Goal: Information Seeking & Learning: Compare options

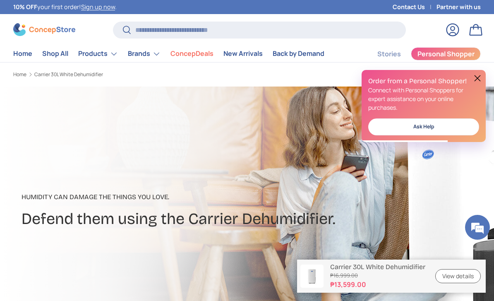
click at [480, 79] on button at bounding box center [477, 78] width 10 height 10
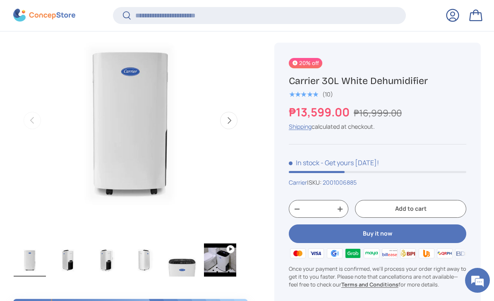
click at [73, 258] on img "Gallery Viewer" at bounding box center [68, 259] width 32 height 33
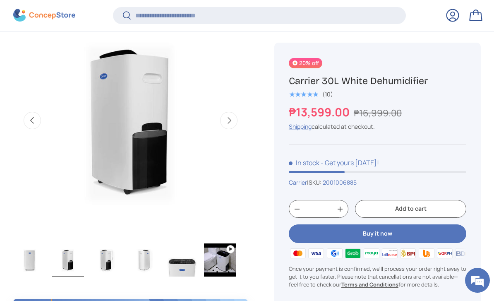
click at [115, 261] on img "Gallery Viewer" at bounding box center [106, 259] width 32 height 33
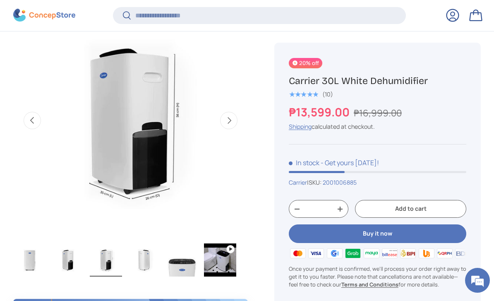
click at [144, 258] on img "Gallery Viewer" at bounding box center [144, 259] width 32 height 33
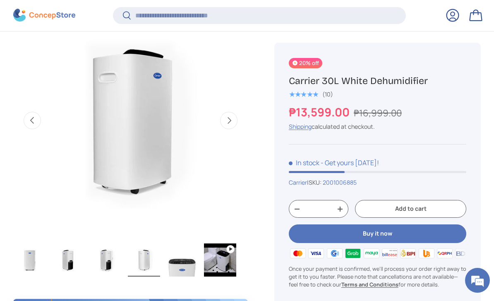
click at [179, 263] on img "Gallery Viewer" at bounding box center [182, 259] width 32 height 33
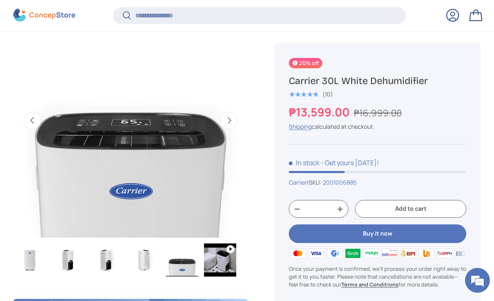
click at [217, 262] on img "Gallery Viewer" at bounding box center [220, 259] width 32 height 33
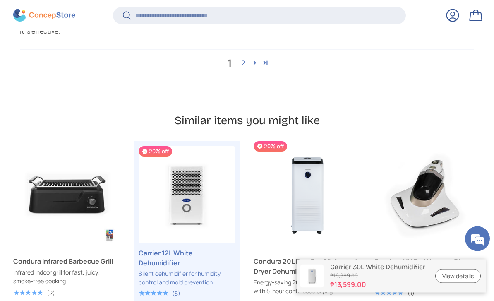
scroll to position [2634, 0]
click at [153, 248] on link "Carrier 12L White Dehumidifier" at bounding box center [186, 258] width 97 height 20
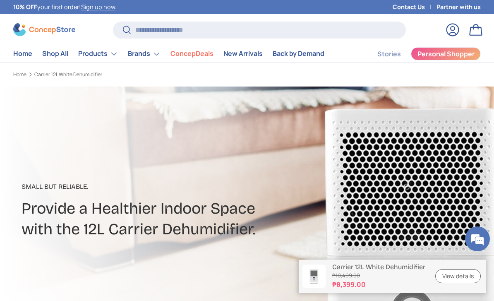
click at [147, 58] on summary "Brands" at bounding box center [144, 53] width 43 height 17
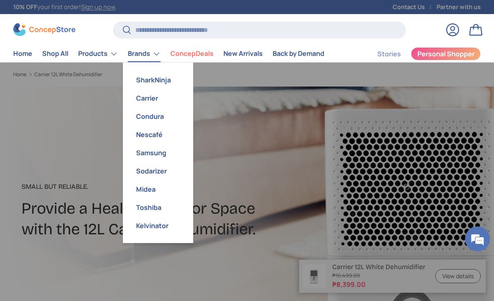
click at [90, 58] on summary "Products" at bounding box center [98, 53] width 50 height 17
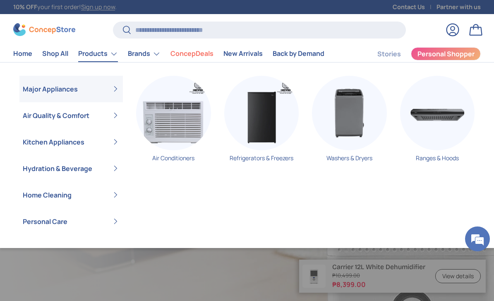
click at [36, 119] on summary "Air Quality & Comfort" at bounding box center [70, 115] width 103 height 26
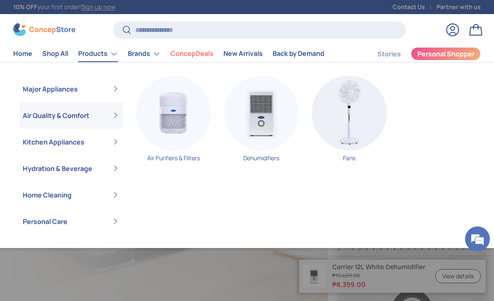
click at [257, 163] on link "Dehumidifiers" at bounding box center [261, 122] width 75 height 93
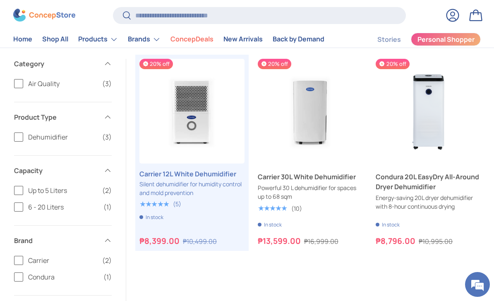
scroll to position [176, 0]
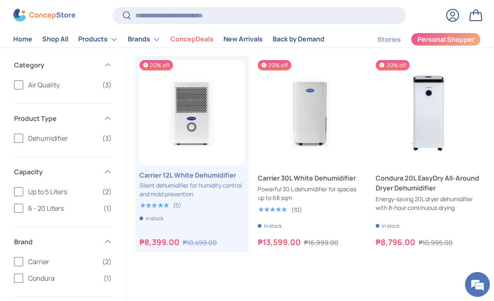
click at [403, 180] on link "Condura 20L EasyDry All-Around Dryer Dehumidifier" at bounding box center [427, 183] width 105 height 20
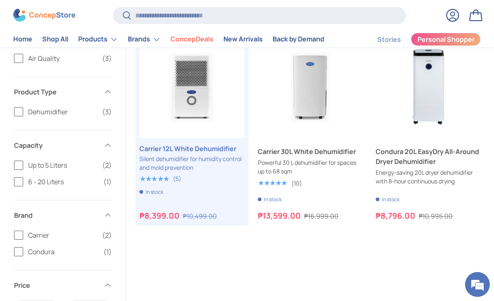
click at [300, 156] on link "Carrier 30L White Dehumidifier" at bounding box center [310, 151] width 105 height 10
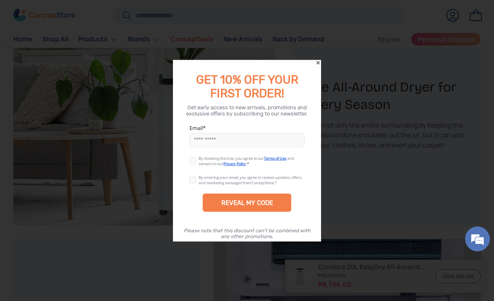
scroll to position [1019, 0]
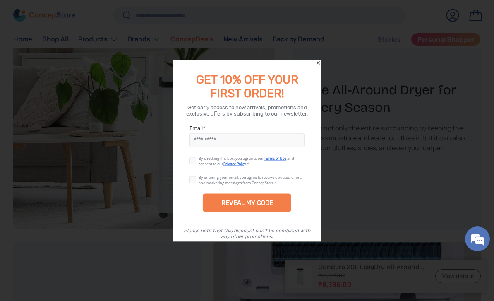
click at [320, 64] on icon "Close" at bounding box center [318, 63] width 6 height 6
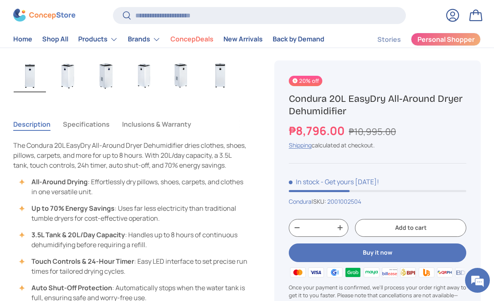
scroll to position [529, 0]
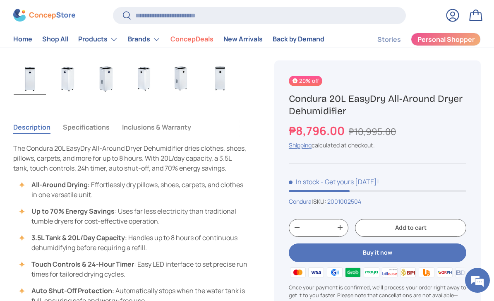
click at [86, 130] on button "Specifications" at bounding box center [86, 126] width 47 height 19
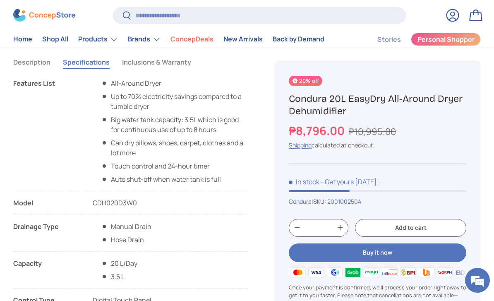
scroll to position [593, 0]
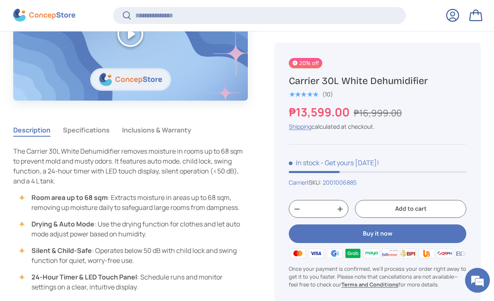
click at [79, 129] on button "Specifications" at bounding box center [86, 129] width 47 height 19
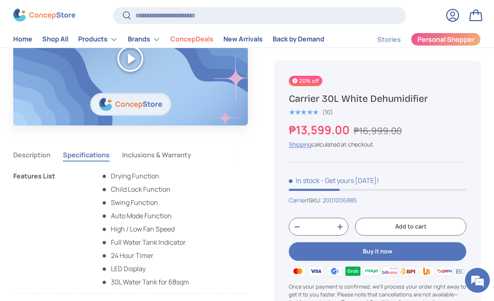
scroll to position [653, 0]
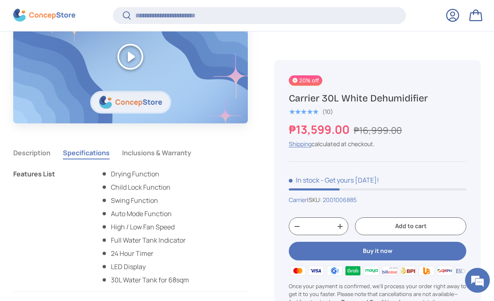
click at [32, 153] on button "Description" at bounding box center [31, 152] width 37 height 19
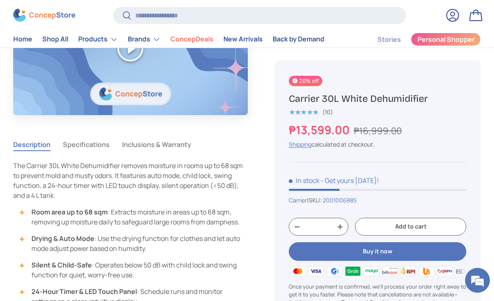
scroll to position [663, 0]
click at [84, 143] on button "Specifications" at bounding box center [86, 144] width 47 height 19
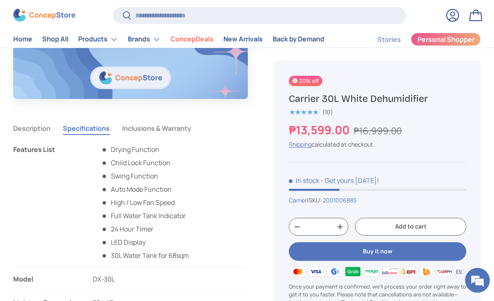
scroll to position [673, 0]
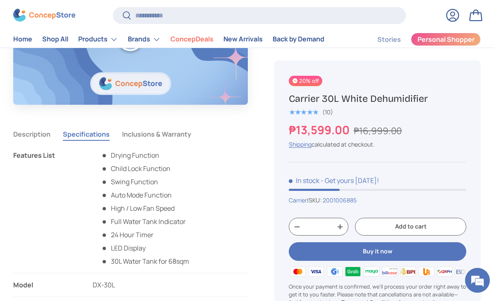
click at [27, 138] on button "Description" at bounding box center [31, 133] width 37 height 19
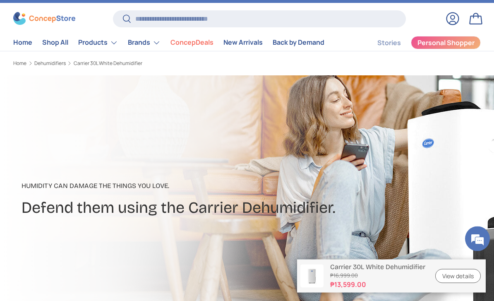
scroll to position [0, 0]
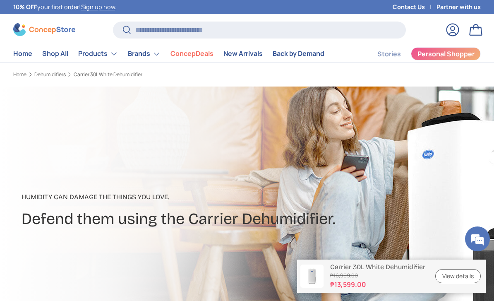
click at [242, 56] on link "New Arrivals" at bounding box center [242, 53] width 39 height 16
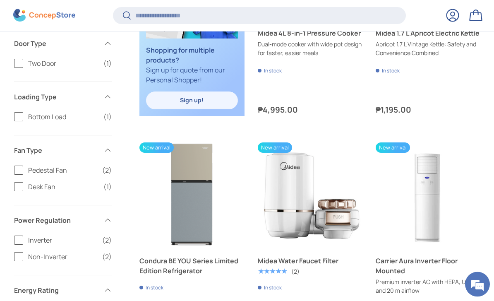
scroll to position [497, 0]
click at [16, 236] on label "Inverter (2)" at bounding box center [63, 240] width 98 height 10
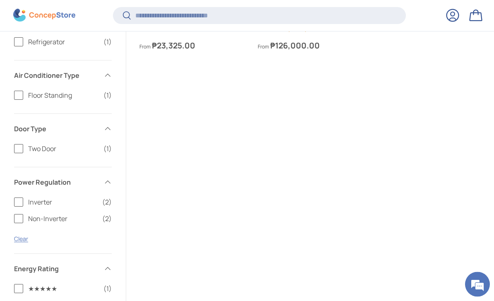
scroll to position [334, 0]
click at [19, 203] on label "Inverter (2)" at bounding box center [63, 201] width 98 height 10
